Goal: Navigation & Orientation: Find specific page/section

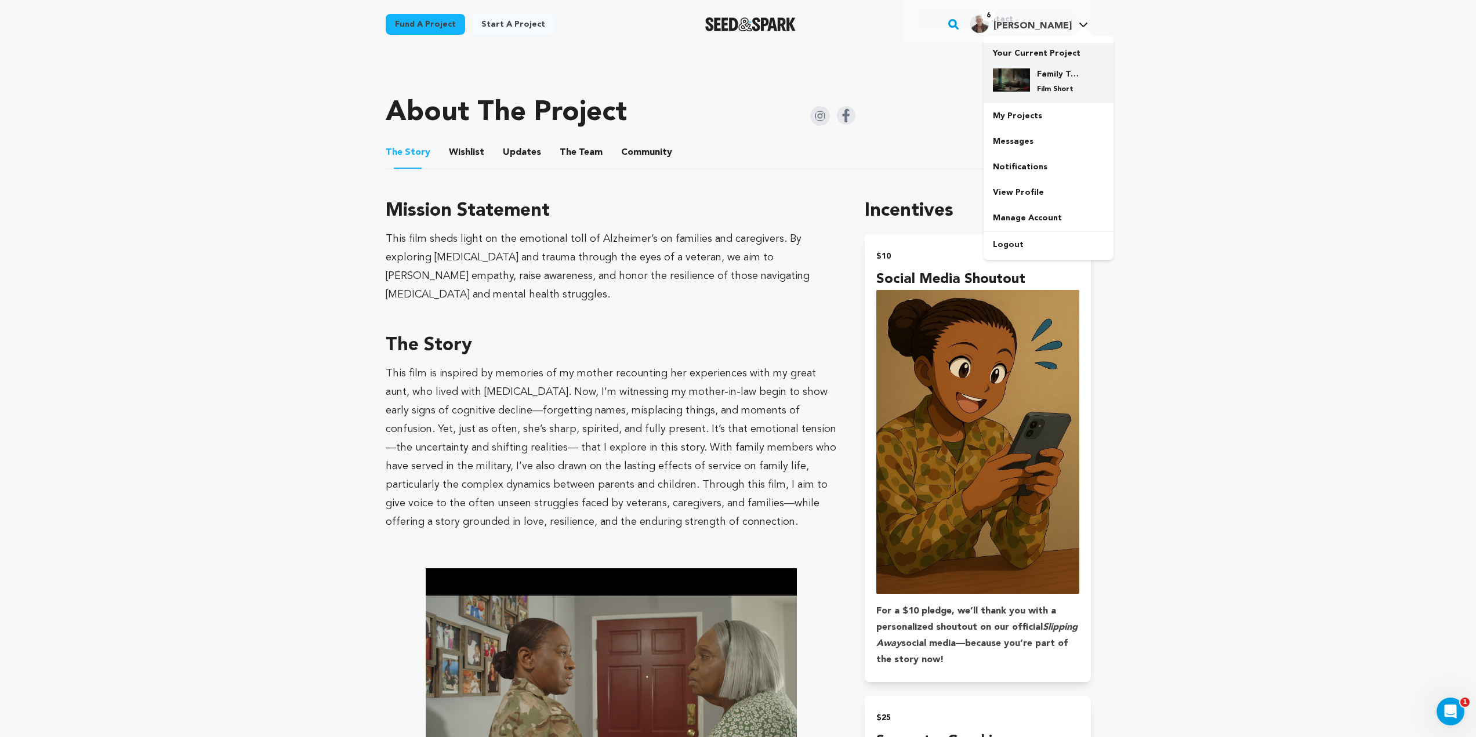
click at [1026, 88] on img at bounding box center [1011, 79] width 37 height 23
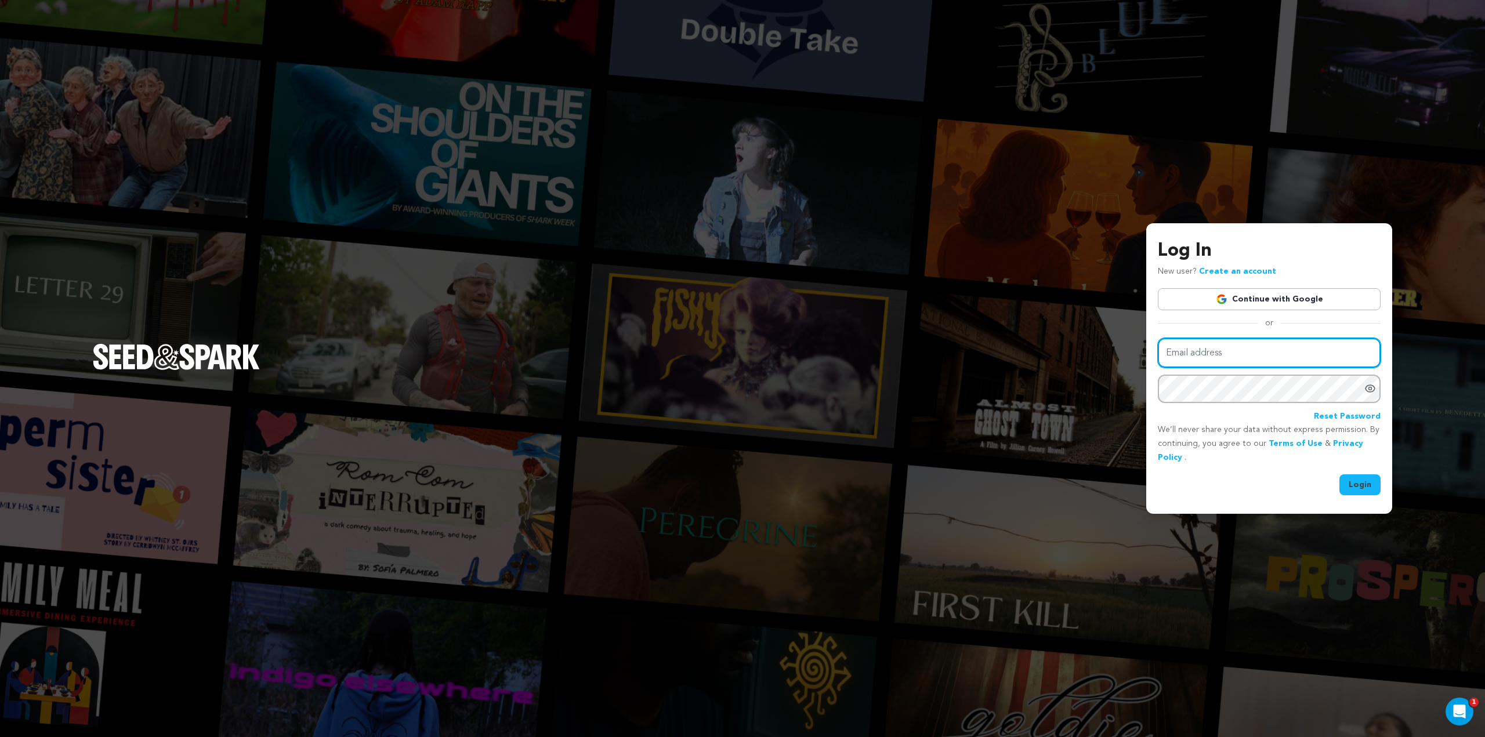
type input "kris@badbellaproductions.com"
click at [1368, 485] on button "Login" at bounding box center [1359, 485] width 41 height 21
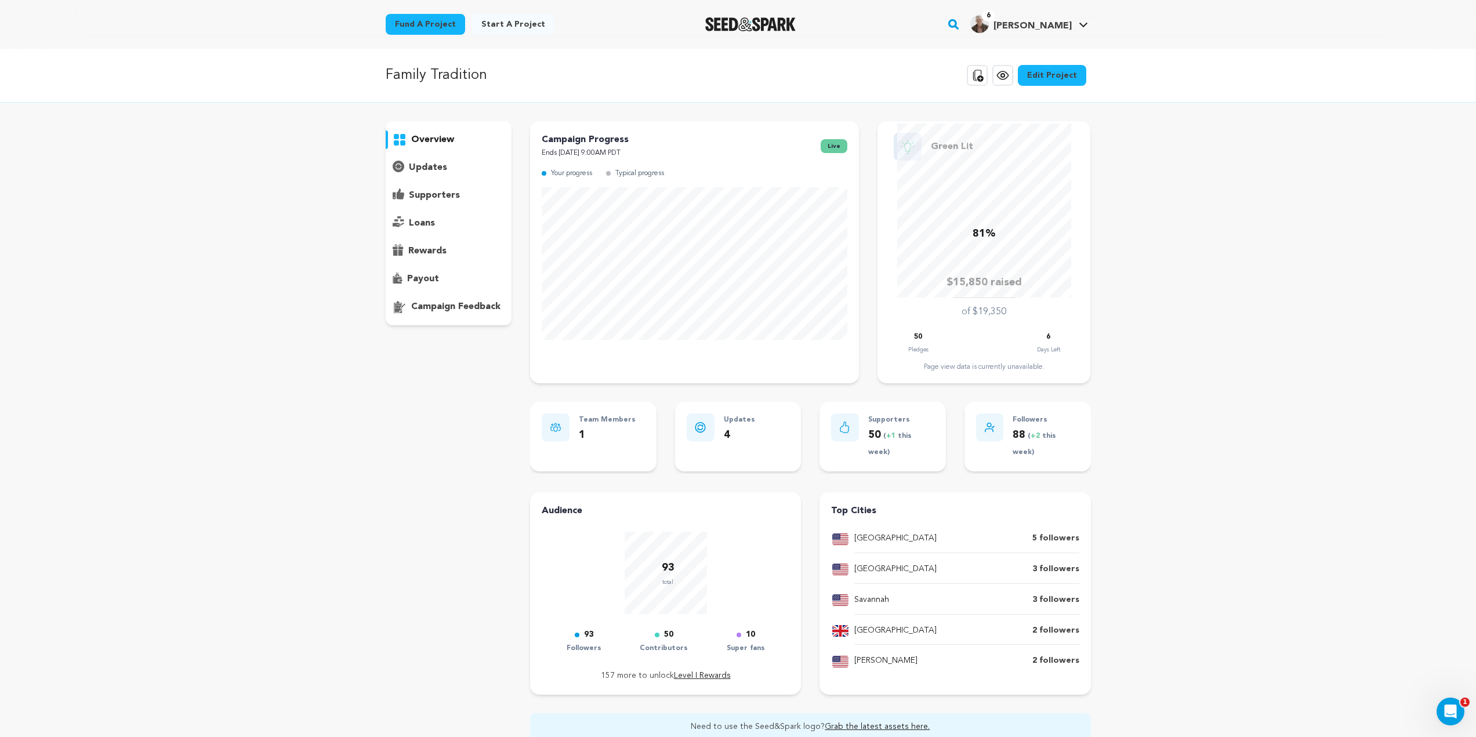
click at [1003, 91] on div "Family Tradition Copy public preview link View project Edit Project View more o…" at bounding box center [738, 76] width 1476 height 54
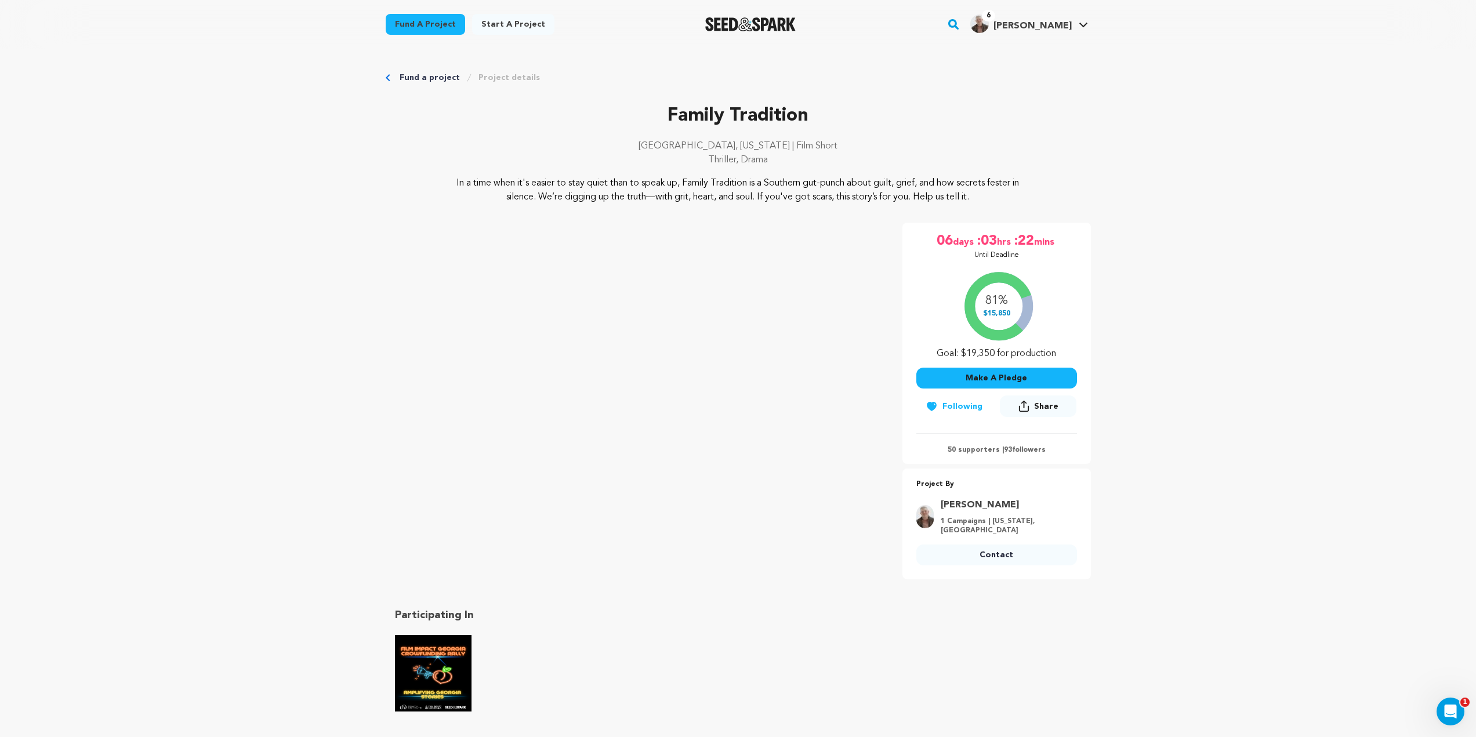
click at [450, 668] on img "Film Impact Georgia Rally" at bounding box center [433, 673] width 77 height 77
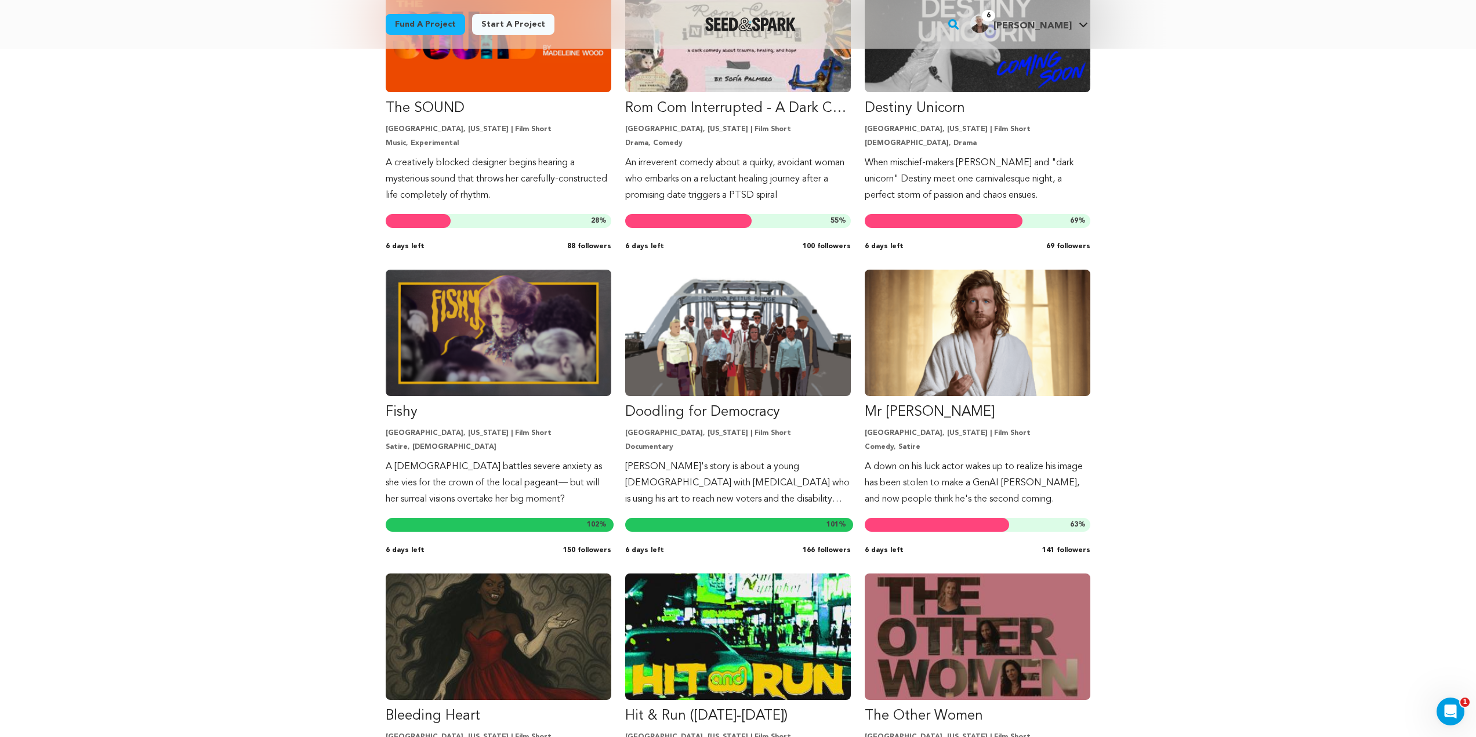
scroll to position [406, 0]
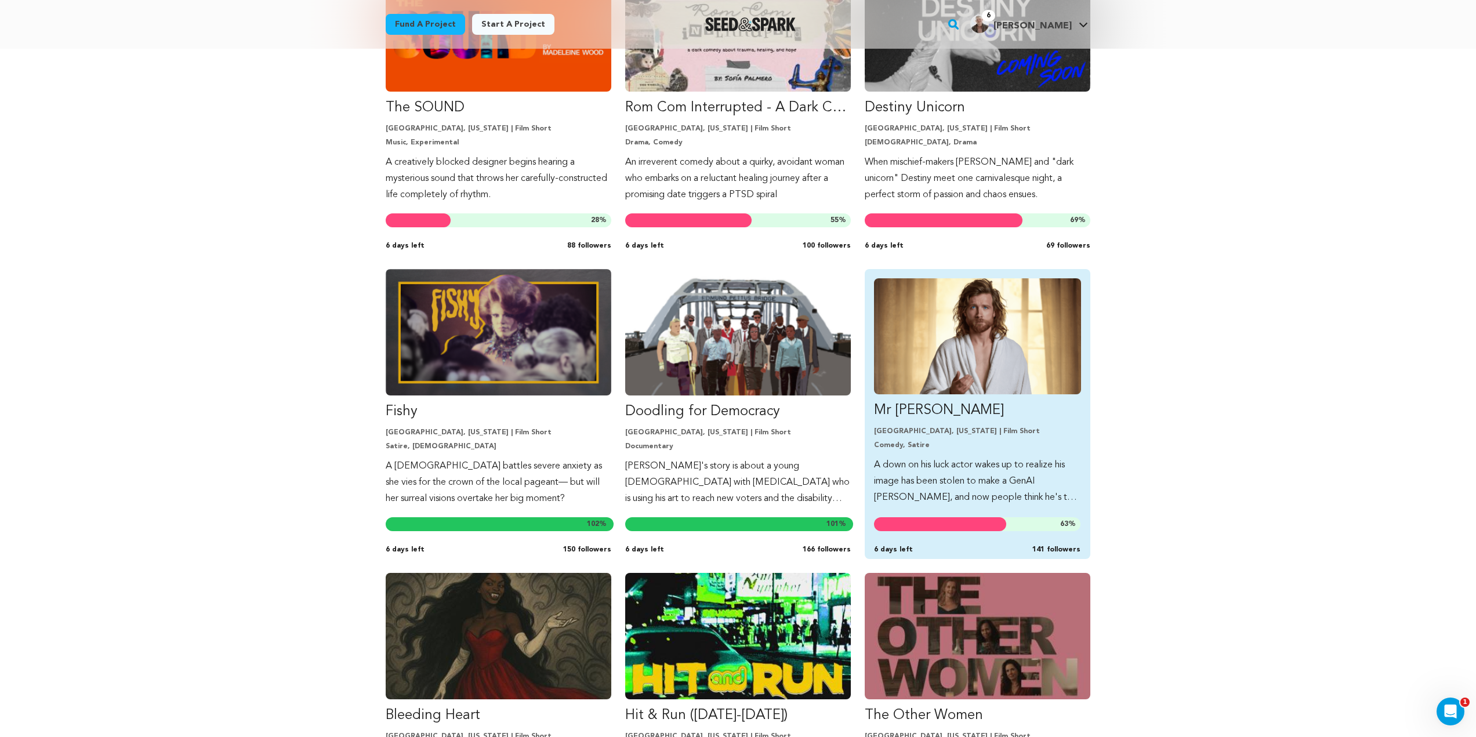
click at [979, 479] on p "A down on his luck actor wakes up to realize his image has been stolen to make …" at bounding box center [977, 481] width 207 height 49
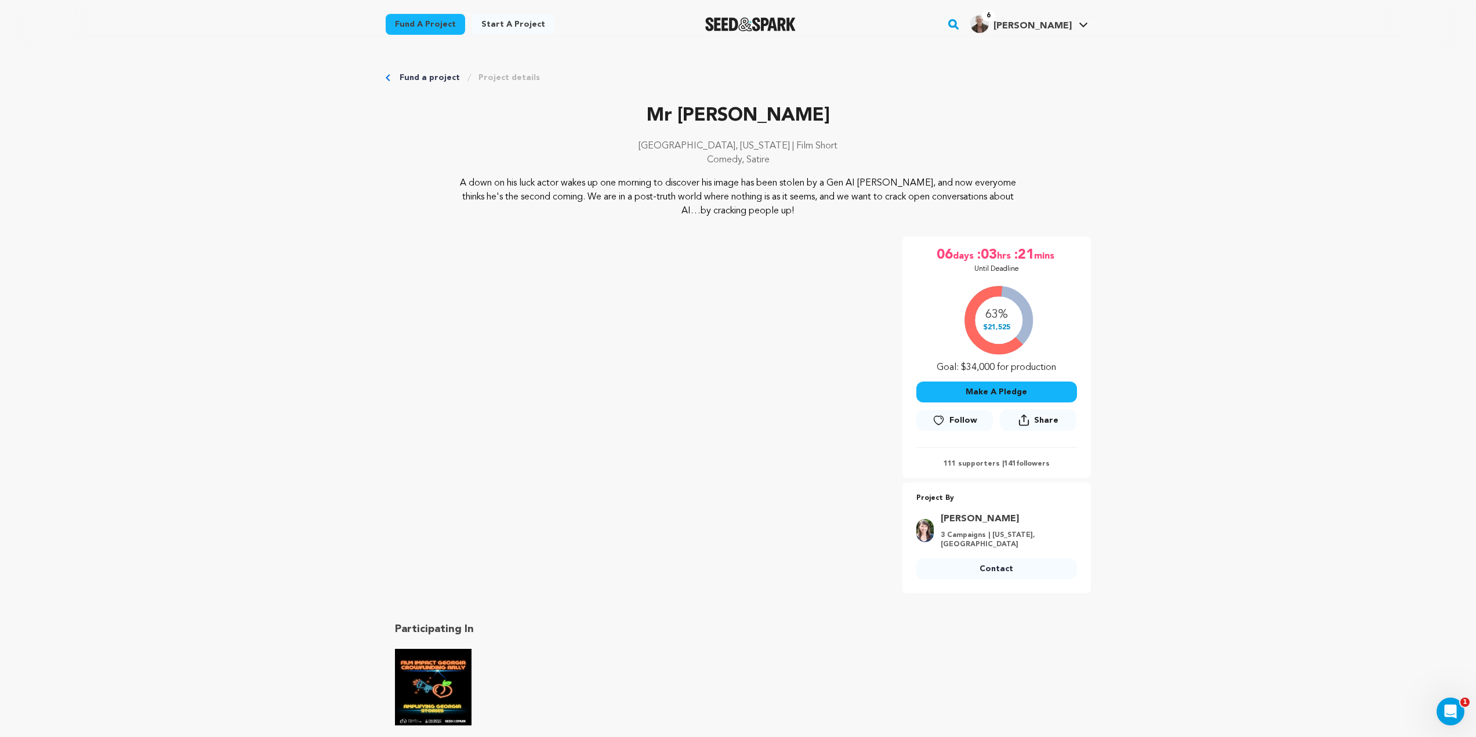
click at [964, 520] on link "[PERSON_NAME]" at bounding box center [1005, 519] width 129 height 14
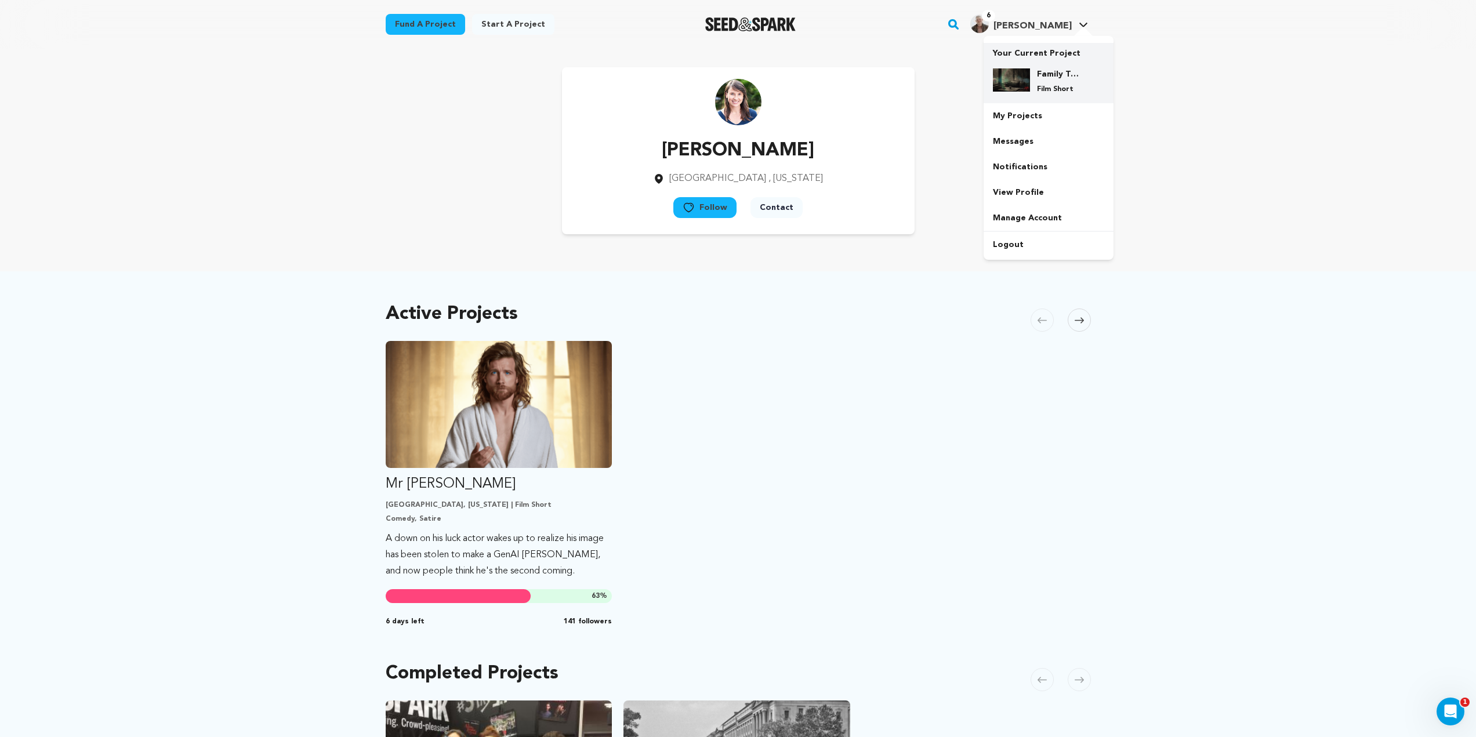
click at [1053, 78] on h4 "Family Tradition" at bounding box center [1058, 74] width 42 height 12
